Goal: Information Seeking & Learning: Learn about a topic

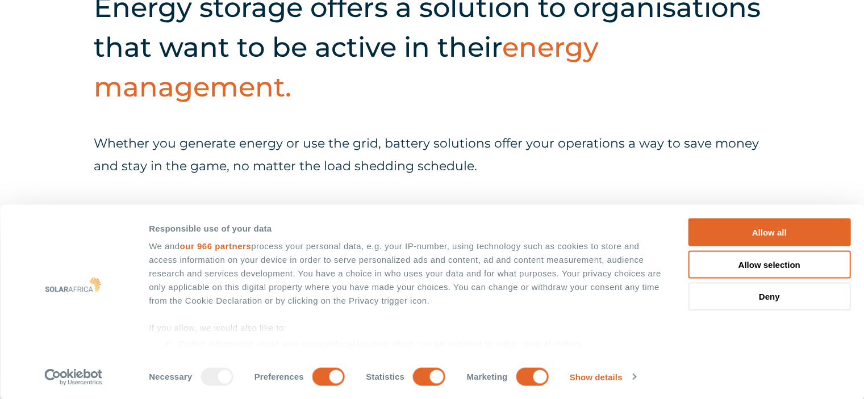
scroll to position [909, 0]
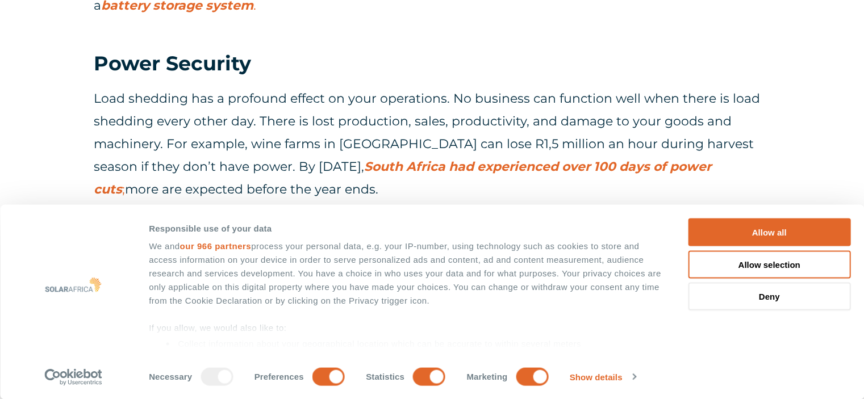
click at [343, 376] on div "Necessary Preferences Statistics Marketing" at bounding box center [359, 375] width 420 height 23
click at [335, 376] on input "Preferences" at bounding box center [328, 376] width 32 height 18
checkbox input "false"
click at [438, 379] on input "Statistics" at bounding box center [429, 376] width 32 height 18
checkbox input "false"
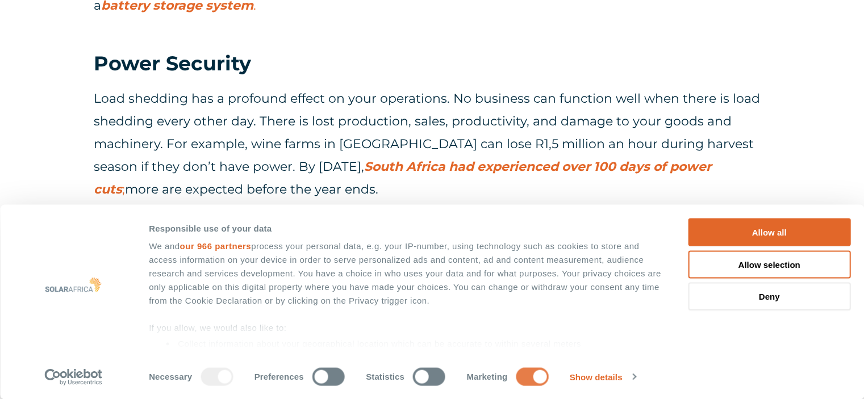
click at [520, 382] on input "Marketing" at bounding box center [532, 376] width 32 height 18
checkbox input "false"
click at [722, 308] on button "Deny" at bounding box center [769, 297] width 162 height 28
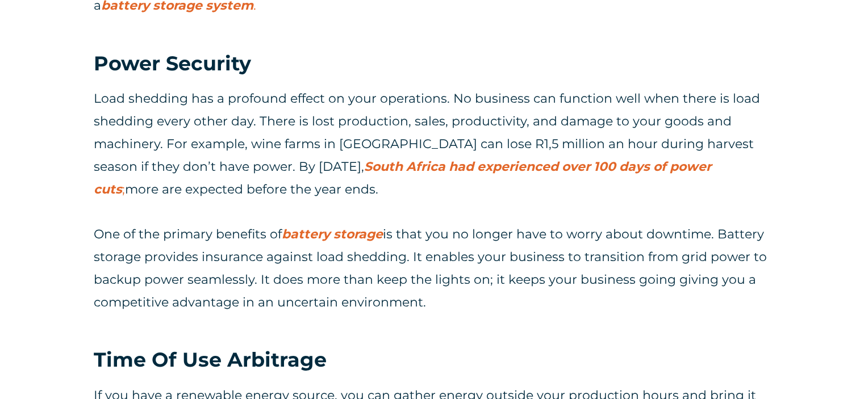
click at [725, 299] on button "Deny" at bounding box center [769, 297] width 162 height 28
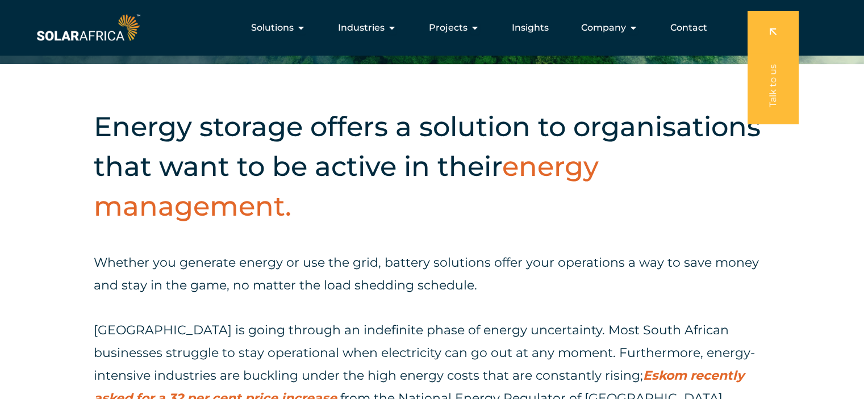
scroll to position [170, 0]
